Goal: Task Accomplishment & Management: Use online tool/utility

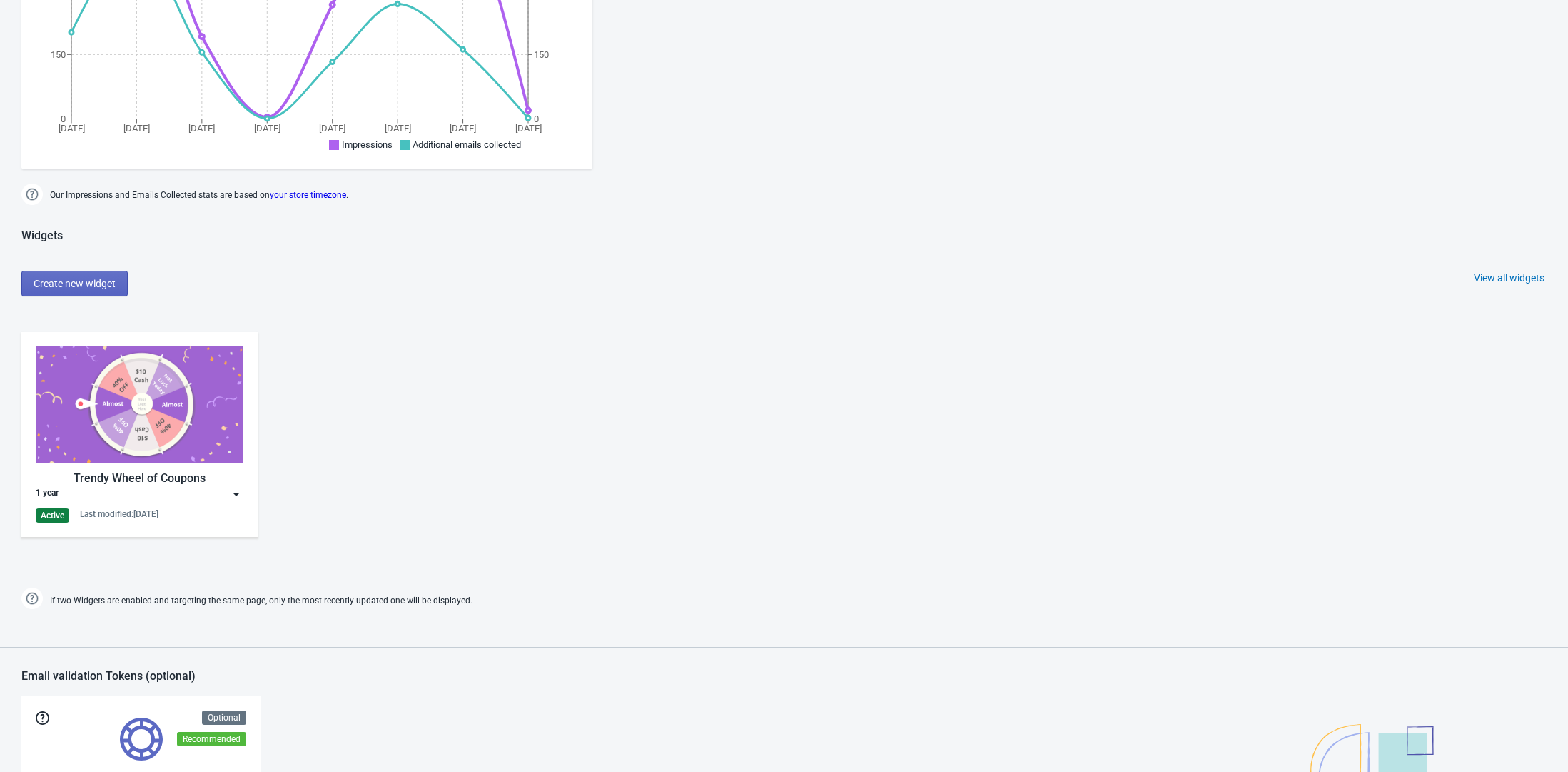
scroll to position [489, 0]
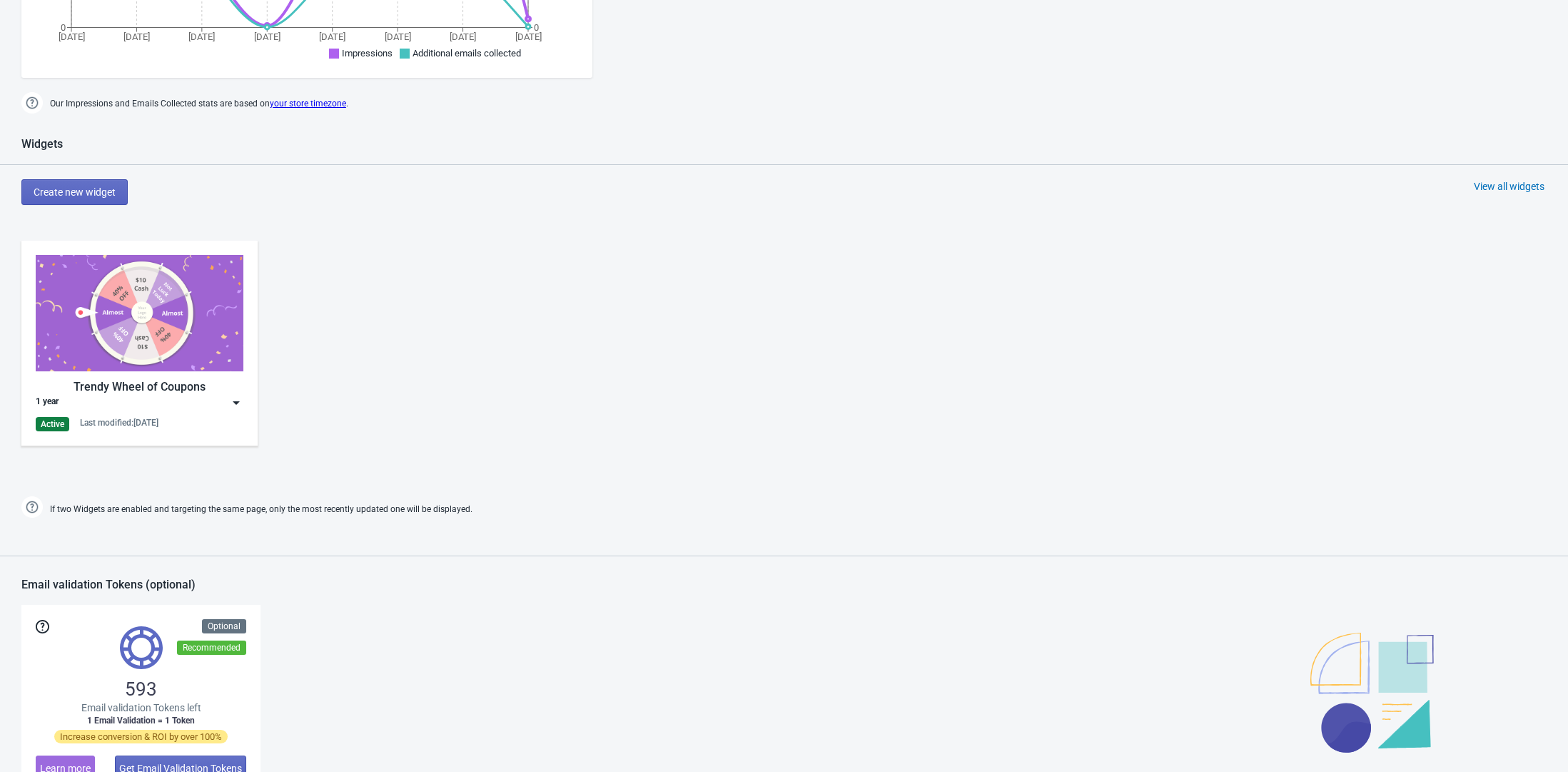
click at [243, 403] on div "Trendy Wheel of Coupons 1 year Active Last modified: [DATE]" at bounding box center [139, 343] width 236 height 205
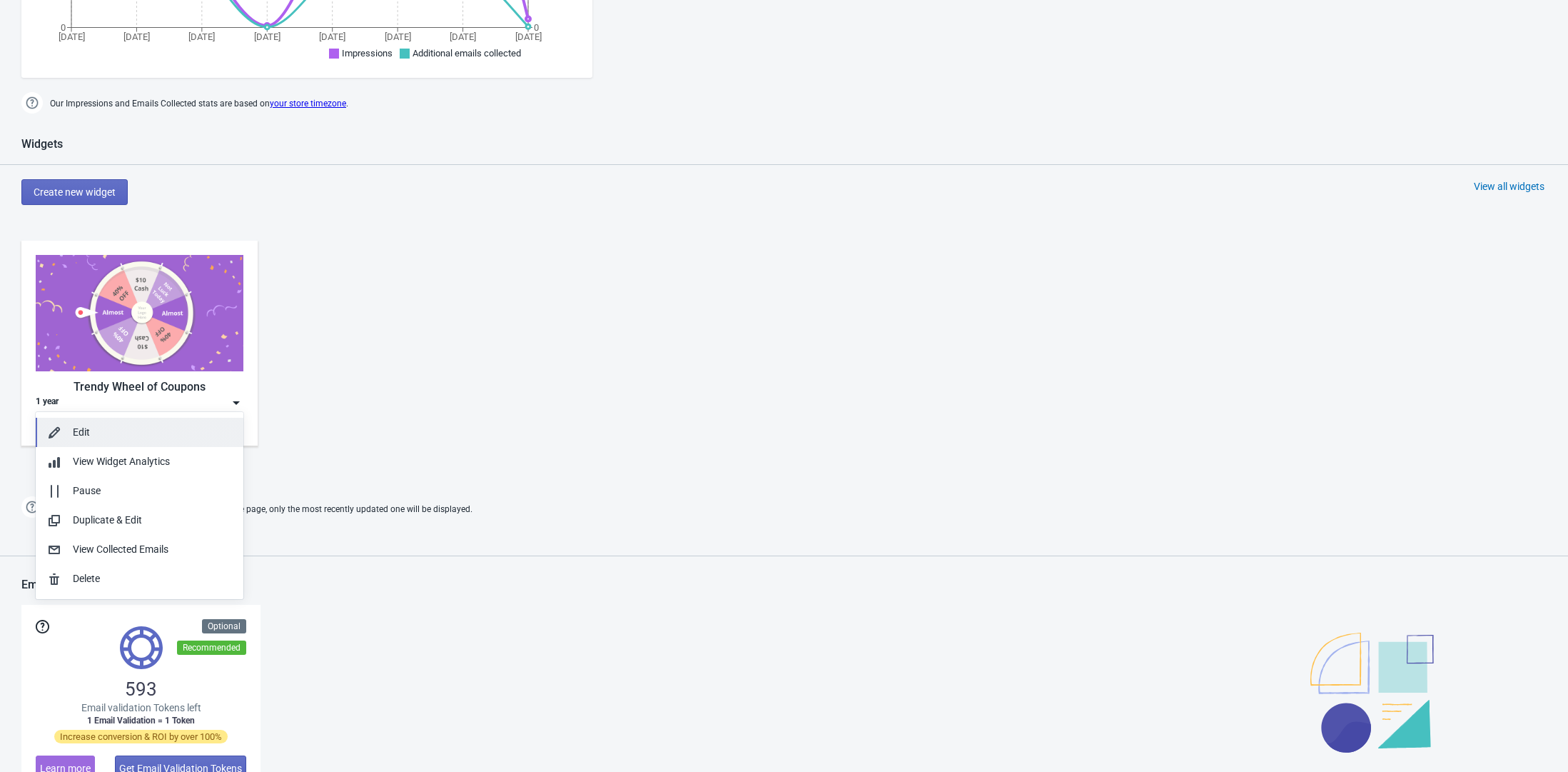
click at [192, 437] on div "Edit" at bounding box center [152, 432] width 159 height 15
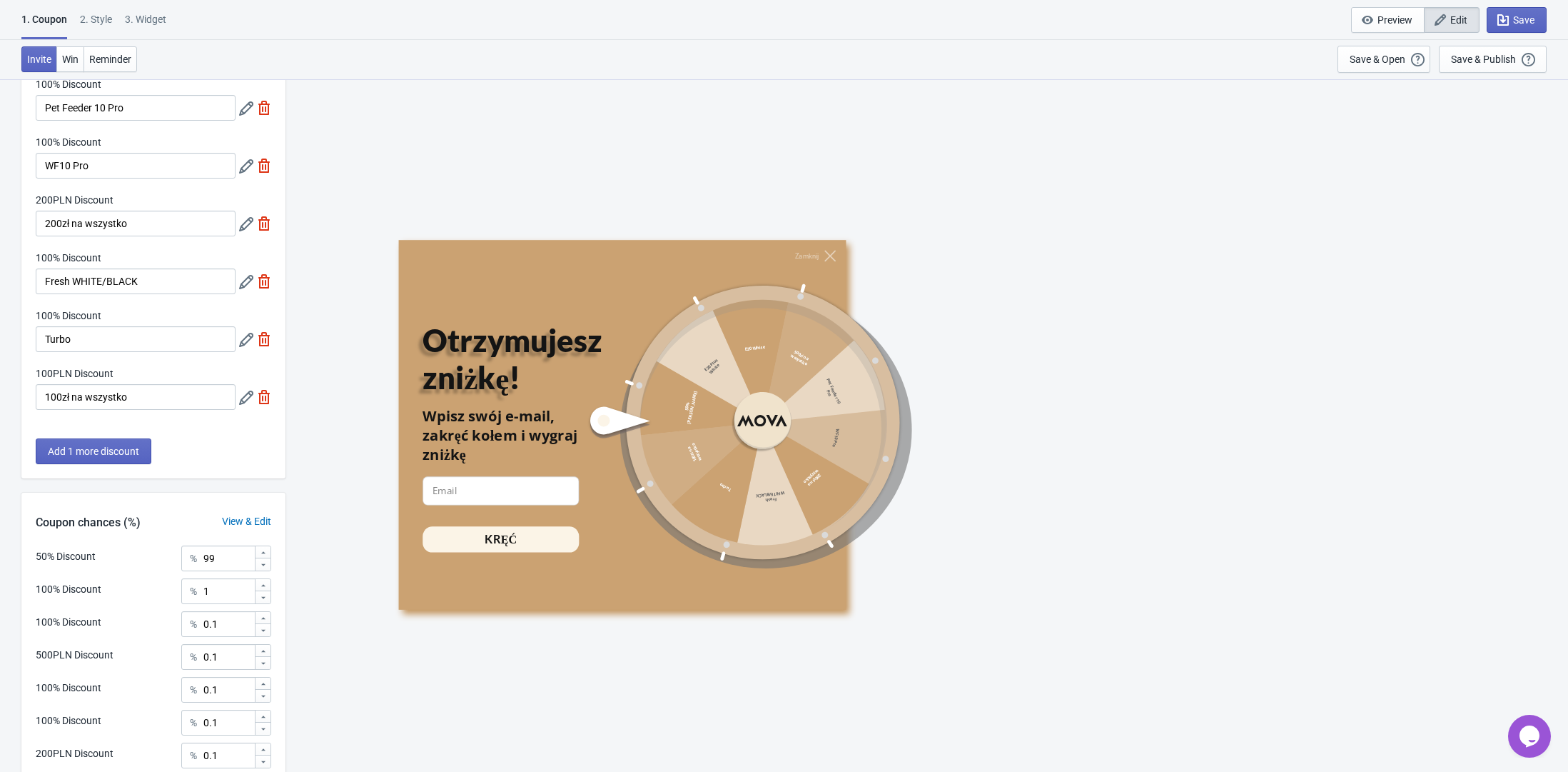
scroll to position [498, 0]
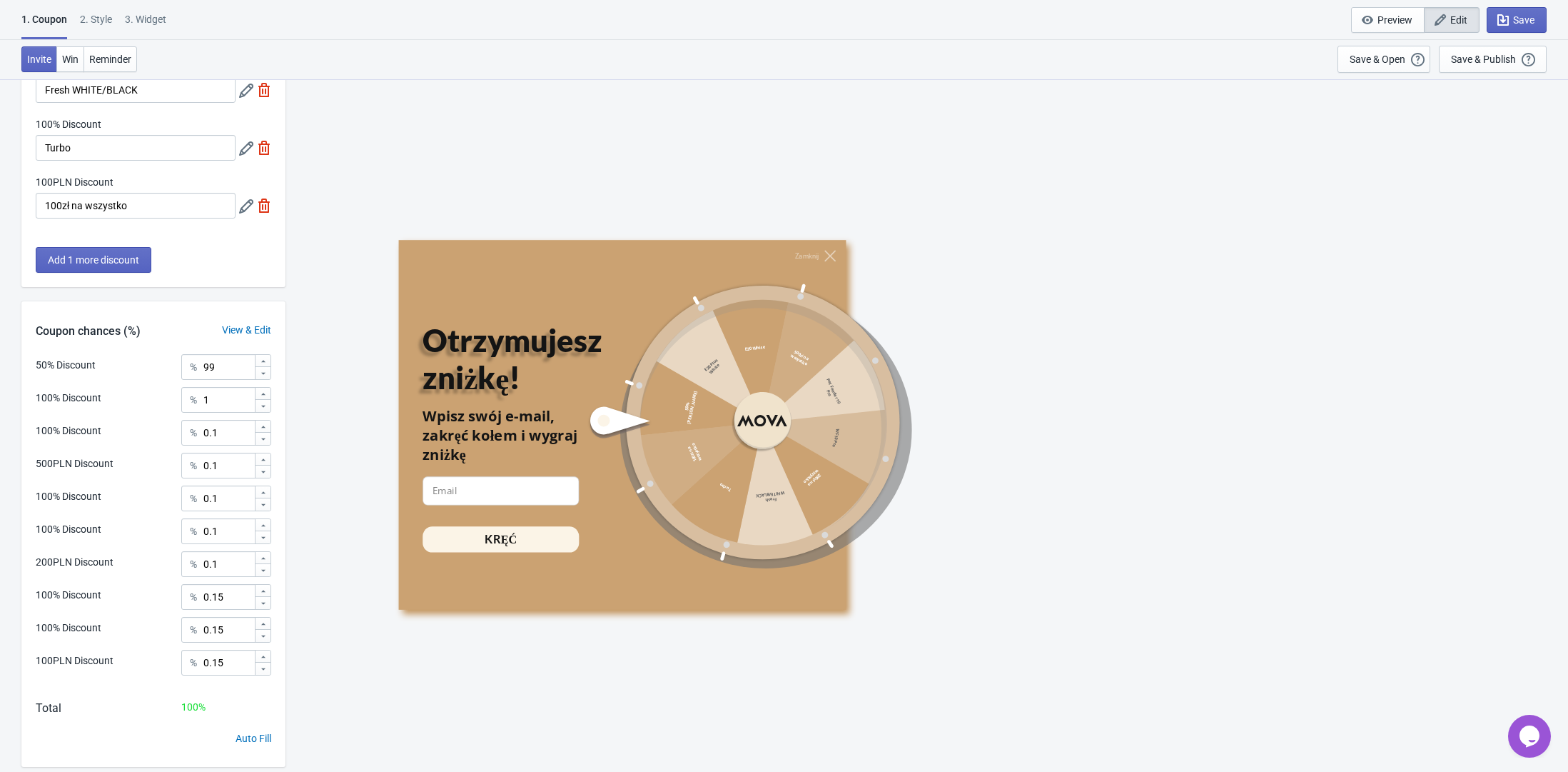
click at [204, 404] on div "% 1" at bounding box center [226, 400] width 90 height 26
drag, startPoint x: 222, startPoint y: 399, endPoint x: 179, endPoint y: 399, distance: 43.0
click at [179, 399] on div "100% Discount % 1" at bounding box center [154, 396] width 235 height 19
type input "0"
type input "0.1"
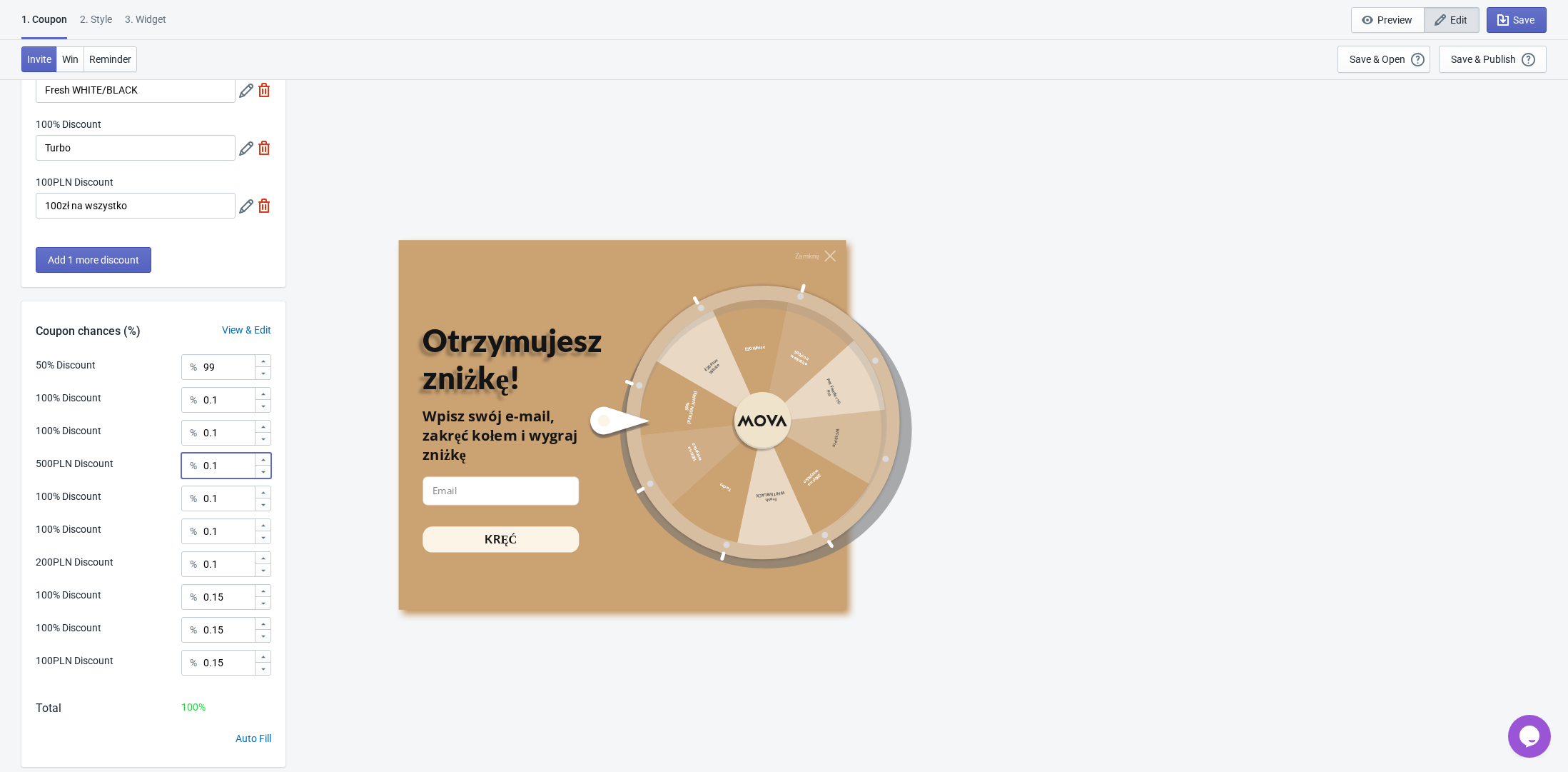
drag, startPoint x: 238, startPoint y: 465, endPoint x: 188, endPoint y: 462, distance: 50.1
click at [187, 462] on div "% 0.1" at bounding box center [226, 465] width 90 height 26
click at [160, 525] on div "100% Discount % 0.1" at bounding box center [154, 528] width 235 height 19
drag, startPoint x: 220, startPoint y: 460, endPoint x: 192, endPoint y: 460, distance: 28.0
click at [192, 460] on div "% 1" at bounding box center [226, 465] width 90 height 26
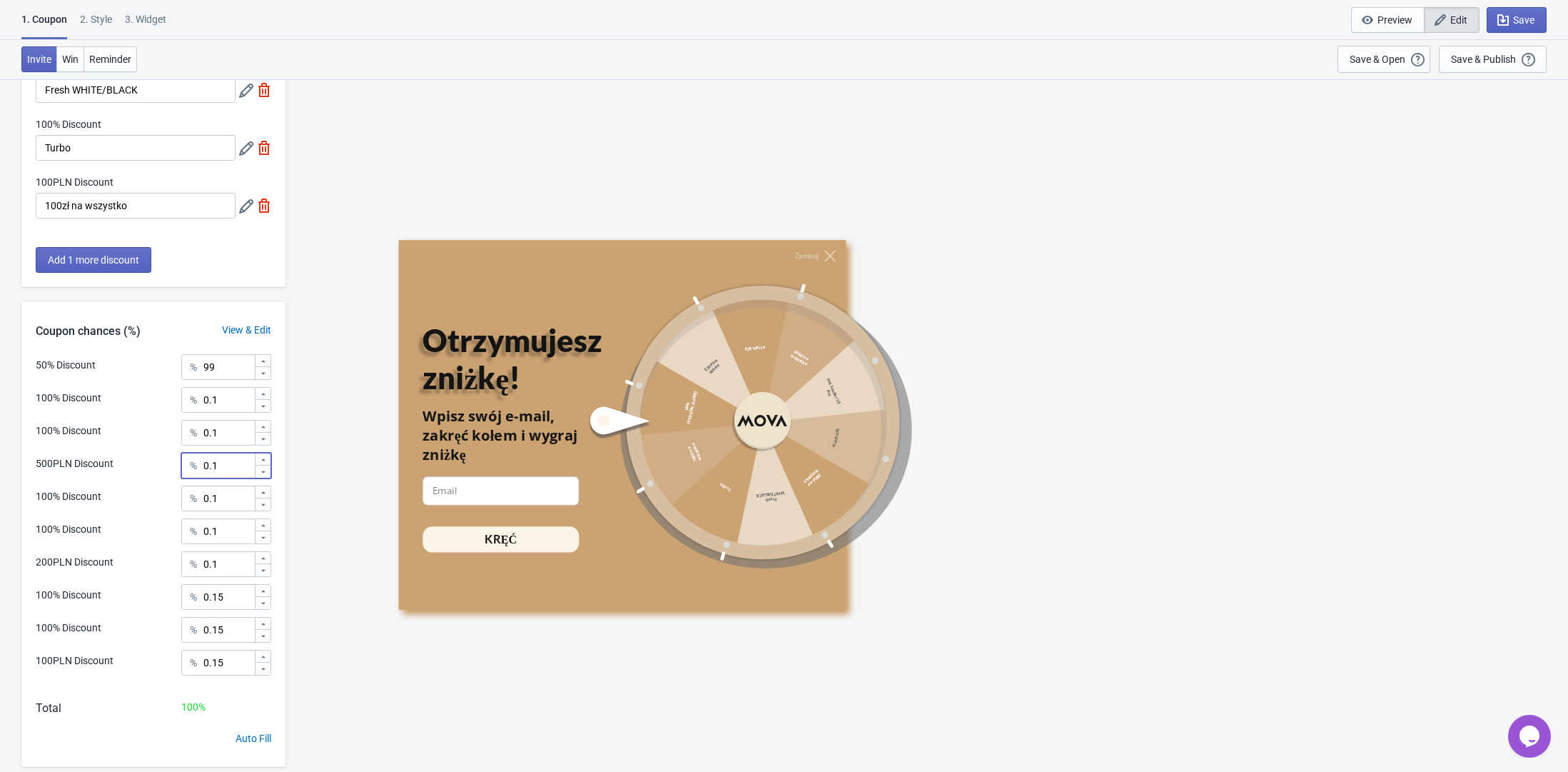
type input "0.1"
drag, startPoint x: 235, startPoint y: 556, endPoint x: 180, endPoint y: 555, distance: 55.0
click at [180, 555] on div "200PLN Discount % 0.1" at bounding box center [154, 561] width 235 height 19
type input "1"
drag, startPoint x: 238, startPoint y: 659, endPoint x: 190, endPoint y: 659, distance: 48.0
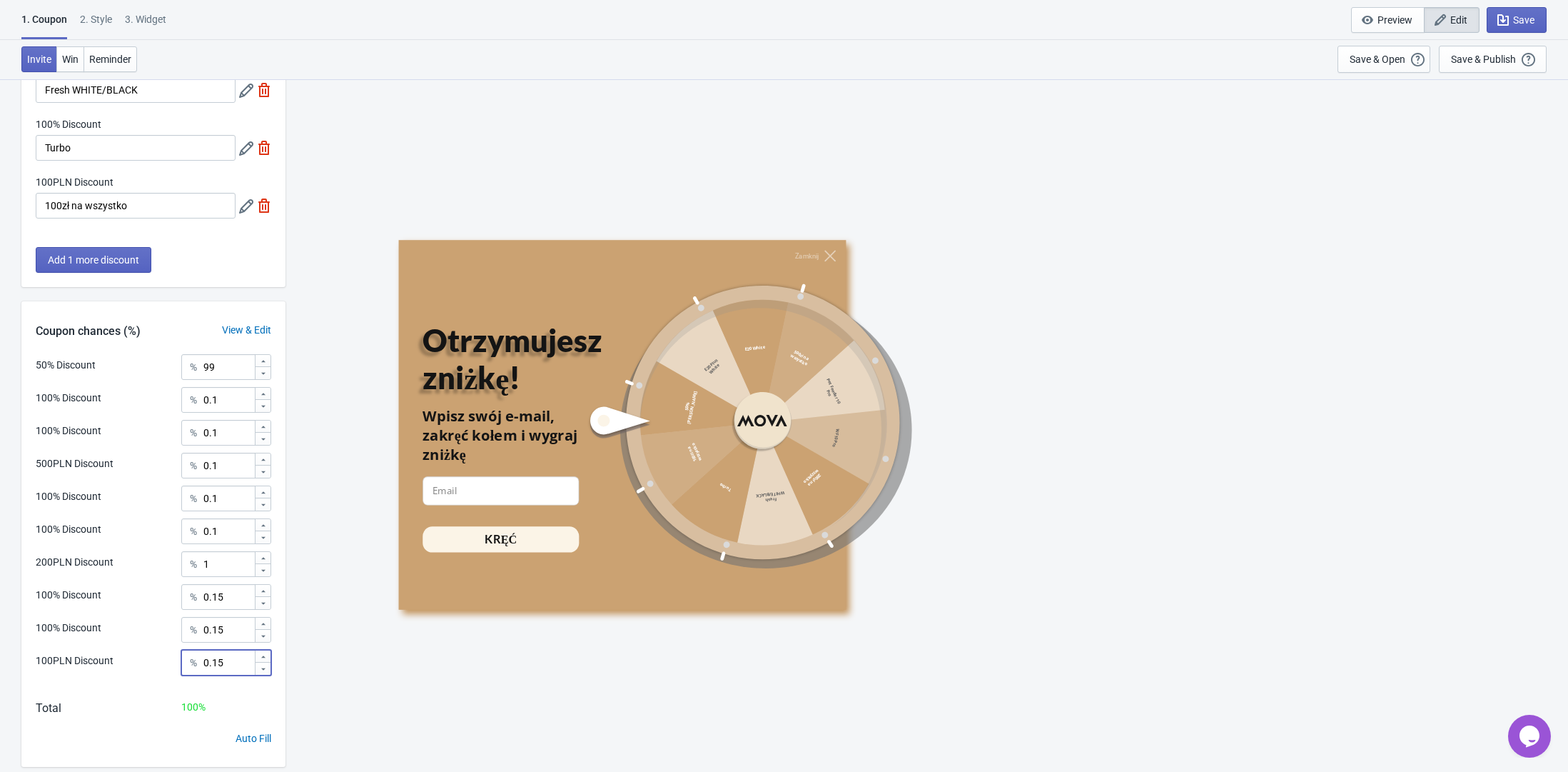
click at [190, 659] on div "% 0.15" at bounding box center [226, 663] width 90 height 26
type input "1"
click at [131, 676] on div "100PLN Discount % 1" at bounding box center [154, 668] width 235 height 36
drag, startPoint x: 223, startPoint y: 371, endPoint x: 191, endPoint y: 371, distance: 32.0
click at [191, 371] on div "% 99" at bounding box center [226, 367] width 90 height 26
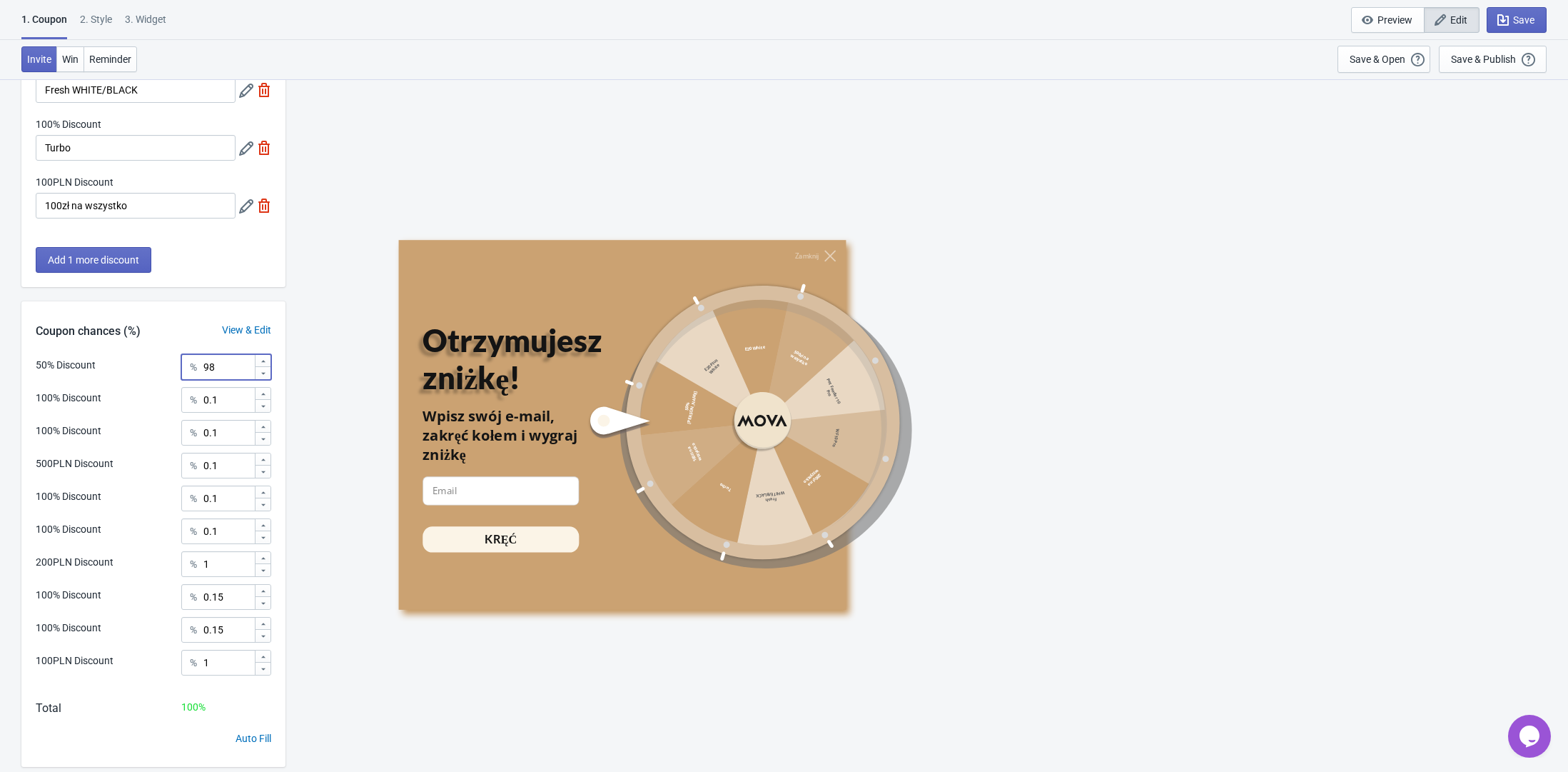
scroll to position [533, 0]
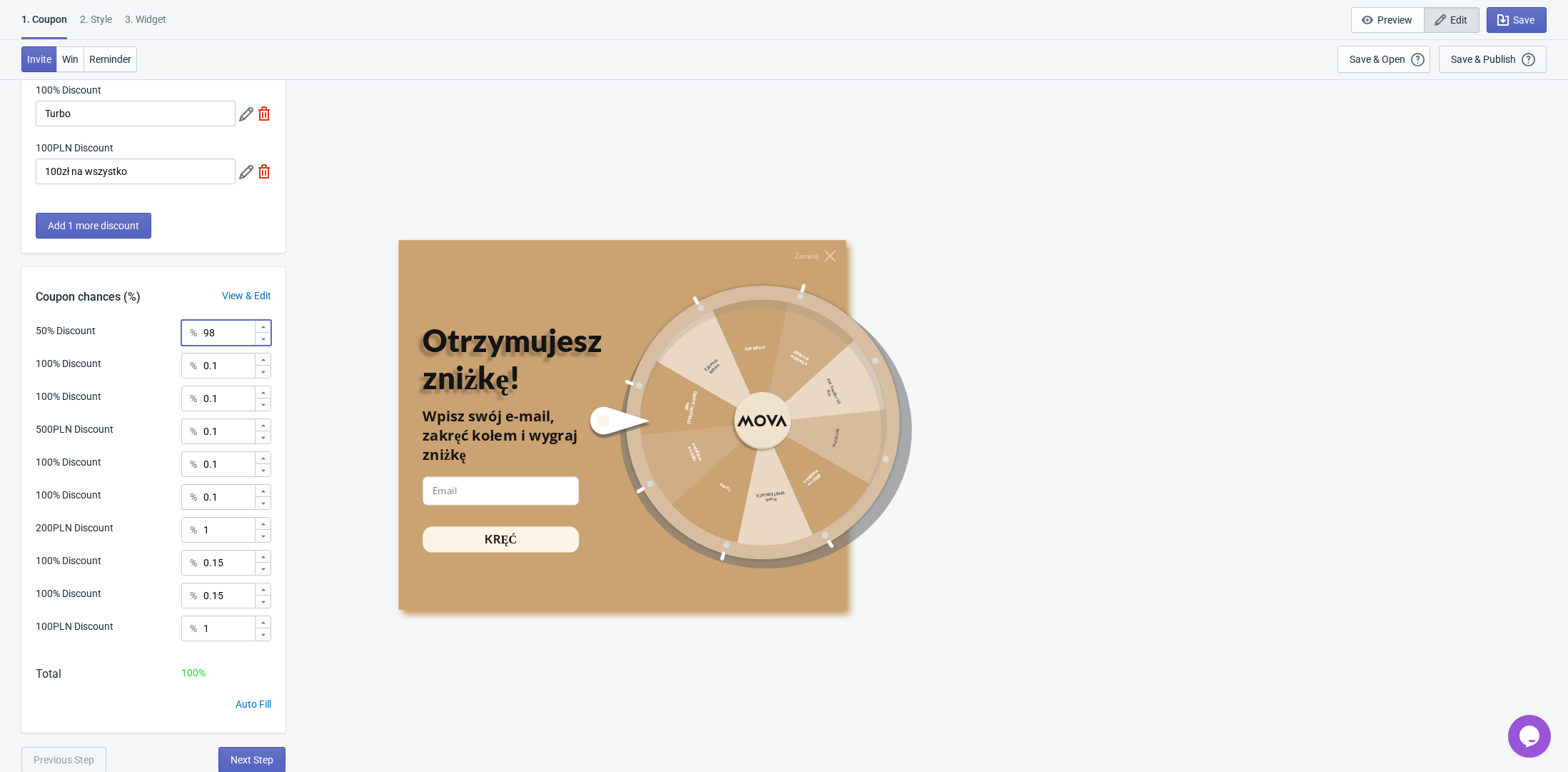
type input "98"
click at [1507, 57] on div "Save & Publish" at bounding box center [1483, 60] width 65 height 11
